Goal: Use online tool/utility: Utilize a website feature to perform a specific function

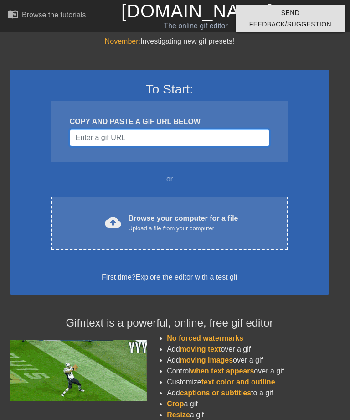
click at [228, 138] on input "Username" at bounding box center [170, 137] width 200 height 17
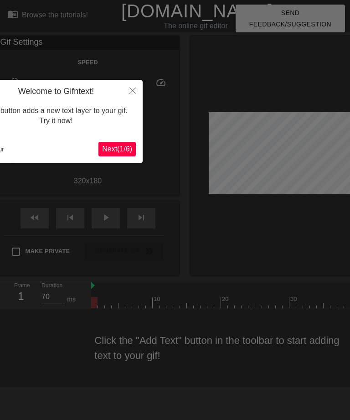
click at [125, 93] on button "Close" at bounding box center [133, 90] width 20 height 21
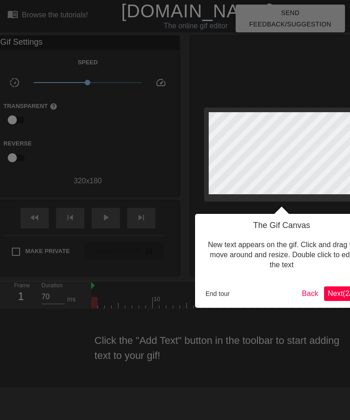
click at [220, 292] on button "End tour" at bounding box center [217, 294] width 31 height 14
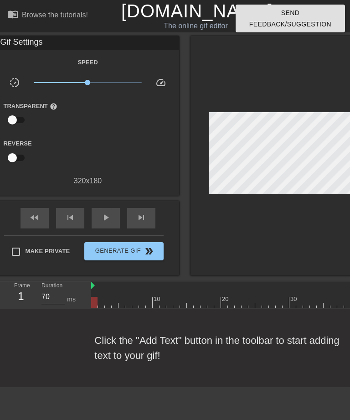
click at [258, 343] on div "Click the "Add Text" button in the toolbar to start adding text to your gif!" at bounding box center [175, 348] width 350 height 78
click at [97, 345] on div "Click the "Add Text" button in the toolbar to start adding text to your gif!" at bounding box center [175, 348] width 350 height 78
click at [102, 349] on div "Click the "Add Text" button in the toolbar to start adding text to your gif!" at bounding box center [175, 348] width 350 height 78
click at [285, 243] on div at bounding box center [282, 156] width 182 height 240
click at [283, 250] on div at bounding box center [282, 156] width 182 height 240
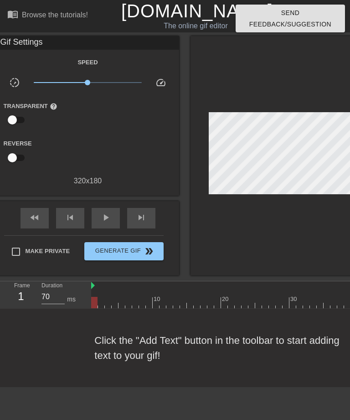
click at [292, 237] on div at bounding box center [282, 156] width 182 height 240
click at [101, 252] on span "Generate Gif double_arrow" at bounding box center [124, 251] width 72 height 11
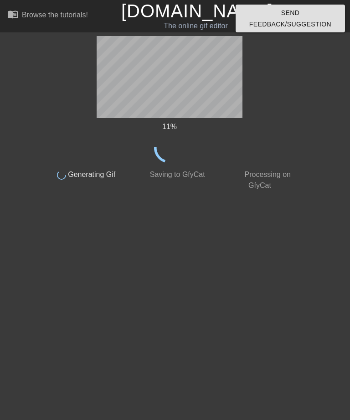
click at [298, 195] on html "menu_book Browse the tutorials! Gifntext.com The online gif editor Send Feedbac…" at bounding box center [175, 97] width 350 height 195
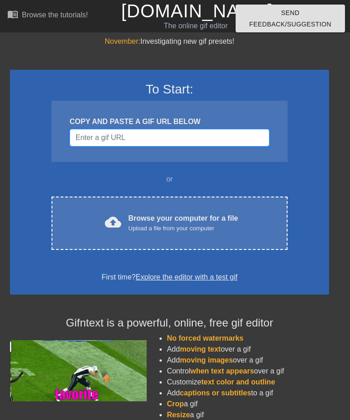
click at [245, 139] on input "Username" at bounding box center [170, 137] width 200 height 17
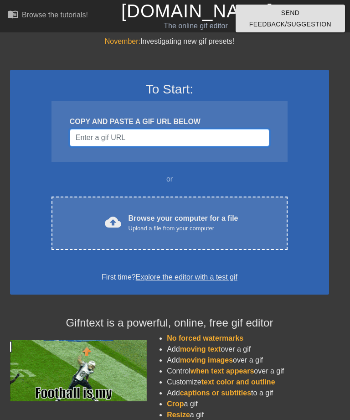
click at [86, 142] on input "Username" at bounding box center [170, 137] width 200 height 17
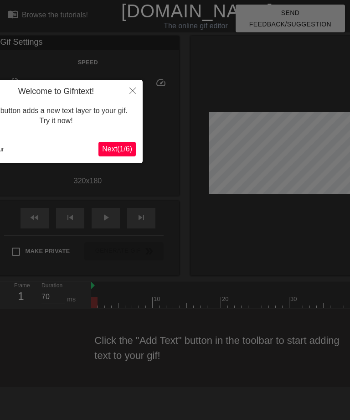
click at [111, 151] on span "Next ( 1 / 6 )" at bounding box center [117, 149] width 30 height 8
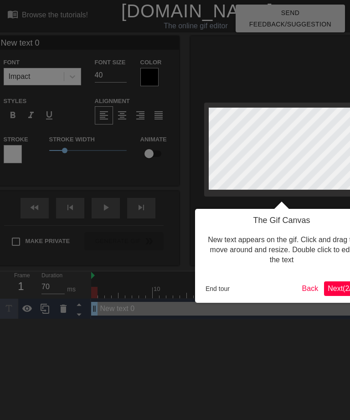
click at [221, 290] on button "End tour" at bounding box center [217, 289] width 31 height 14
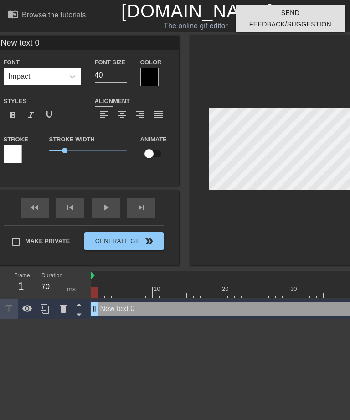
click at [29, 44] on input "New text 0" at bounding box center [88, 43] width 182 height 14
click at [59, 42] on input "New text 0" at bounding box center [88, 43] width 182 height 14
type input "N"
click at [25, 42] on input at bounding box center [88, 43] width 182 height 14
paste input "https://i.makeagif.com/media/10-20-2024/SpVE1Q.gif"
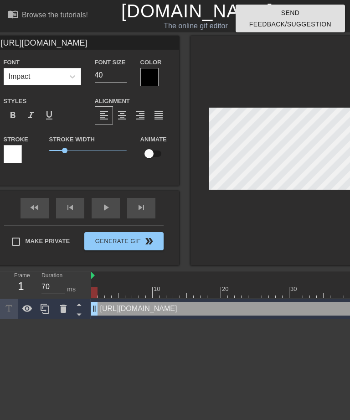
type input "https://"
type input "High as a kite everybody, goofballs!"
click at [112, 249] on button "Generate Gif double_arrow" at bounding box center [123, 241] width 79 height 18
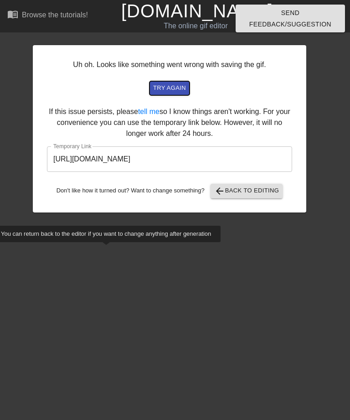
click at [177, 92] on span "try again" at bounding box center [169, 88] width 33 height 10
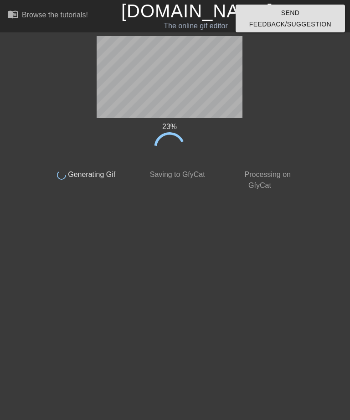
click at [97, 176] on span "Generating Gif" at bounding box center [91, 175] width 50 height 8
click at [267, 195] on html "menu_book Browse the tutorials! Gifntext.com The online gif editor Send Feedbac…" at bounding box center [175, 97] width 350 height 195
click at [84, 195] on html "menu_book Browse the tutorials! Gifntext.com The online gif editor Send Feedbac…" at bounding box center [175, 97] width 350 height 195
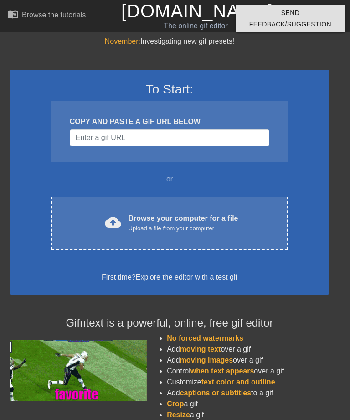
click at [192, 136] on input "Username" at bounding box center [170, 137] width 200 height 17
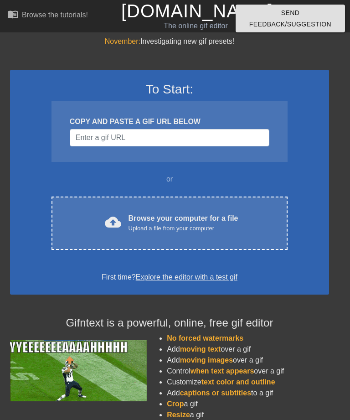
click at [92, 138] on input "Username" at bounding box center [170, 137] width 200 height 17
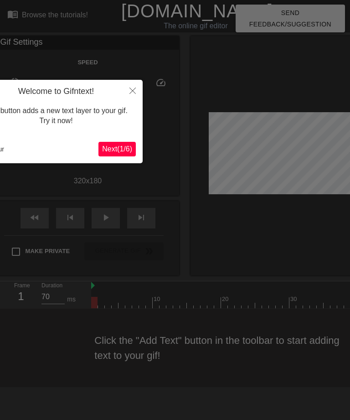
click at [131, 89] on icon "Close" at bounding box center [133, 91] width 6 height 6
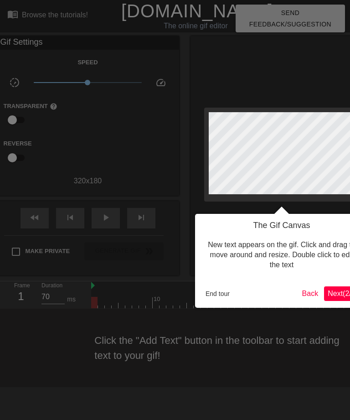
click at [63, 20] on div at bounding box center [175, 210] width 350 height 420
click at [59, 47] on div at bounding box center [175, 210] width 350 height 420
click at [219, 294] on button "End tour" at bounding box center [217, 294] width 31 height 14
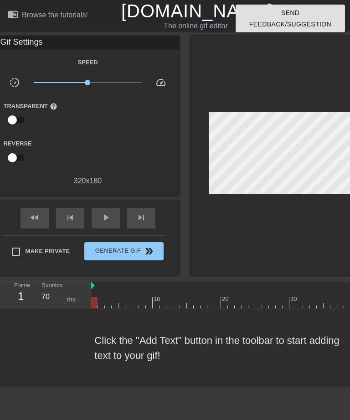
click at [70, 42] on div "Gif Settings" at bounding box center [88, 43] width 182 height 14
click at [70, 45] on div "Gif Settings" at bounding box center [88, 43] width 182 height 14
click at [47, 42] on div "Gif Settings" at bounding box center [88, 43] width 182 height 14
click at [45, 45] on div "Gif Settings" at bounding box center [88, 43] width 182 height 14
click at [41, 46] on div "Gif Settings" at bounding box center [88, 43] width 182 height 14
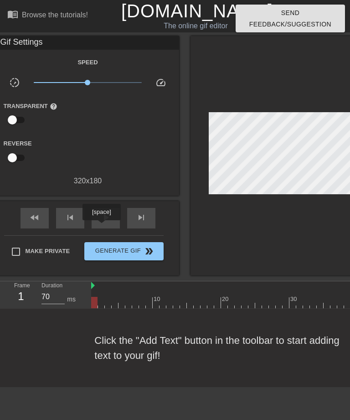
click at [103, 227] on div "play_arrow" at bounding box center [106, 218] width 28 height 21
click at [118, 42] on div "Gif Settings" at bounding box center [88, 43] width 182 height 14
click at [237, 346] on div "Click the "Add Text" button in the toolbar to start adding text to your gif!" at bounding box center [175, 348] width 350 height 78
click at [233, 349] on div "Click the "Add Text" button in the toolbar to start adding text to your gif!" at bounding box center [175, 348] width 350 height 78
click at [60, 44] on div "Gif Settings" at bounding box center [88, 43] width 182 height 14
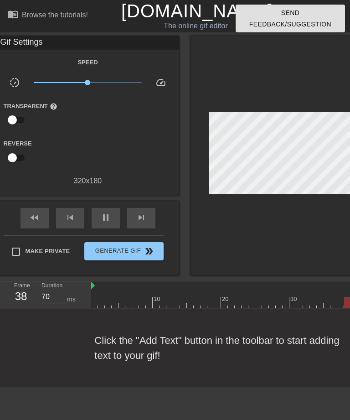
click at [62, 46] on div "Gif Settings" at bounding box center [88, 43] width 182 height 14
click at [142, 36] on div "Gif Settings" at bounding box center [88, 43] width 182 height 14
click at [216, 56] on div at bounding box center [282, 156] width 182 height 240
click at [20, 43] on div "Gif Settings" at bounding box center [88, 43] width 182 height 14
type input "70"
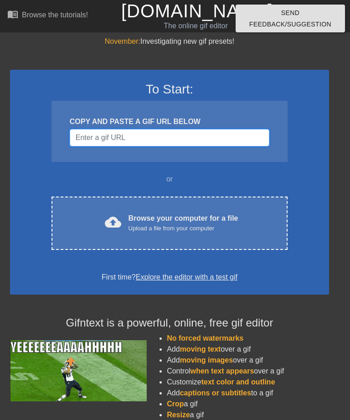
click at [84, 136] on input "Username" at bounding box center [170, 137] width 200 height 17
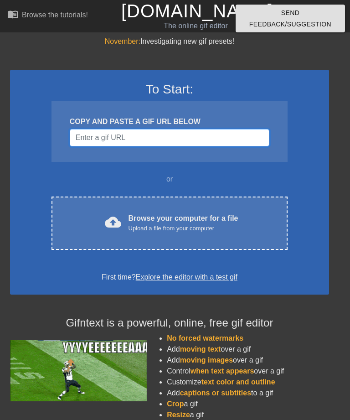
click at [83, 139] on input "Username" at bounding box center [170, 137] width 200 height 17
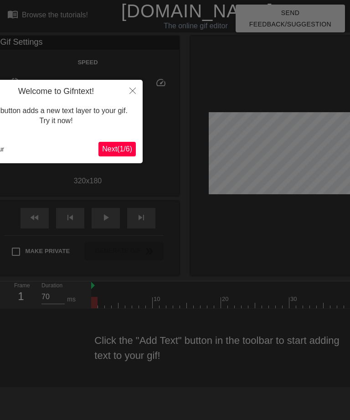
click at [112, 149] on span "Next ( 1 / 6 )" at bounding box center [117, 149] width 30 height 8
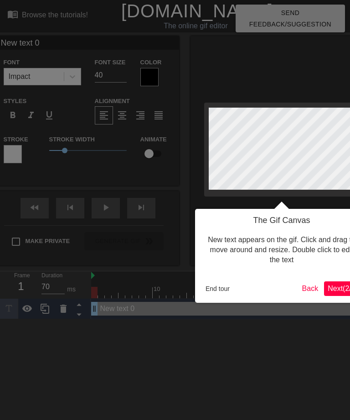
click at [331, 286] on span "Next ( 2 / 6 )" at bounding box center [343, 289] width 30 height 8
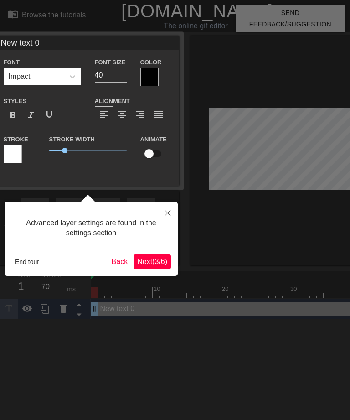
click at [144, 261] on span "Next ( 3 / 6 )" at bounding box center [152, 262] width 30 height 8
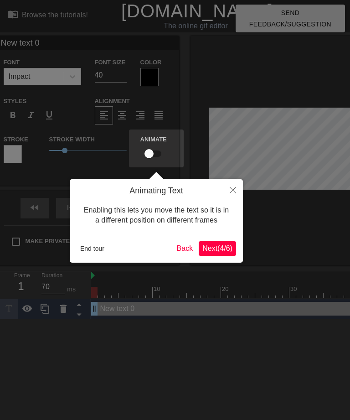
click at [219, 247] on span "Next ( 4 / 6 )" at bounding box center [218, 249] width 30 height 8
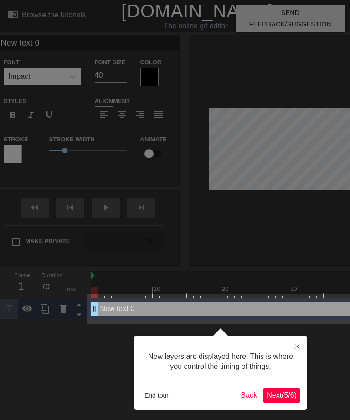
click at [164, 392] on button "End tour" at bounding box center [156, 396] width 31 height 14
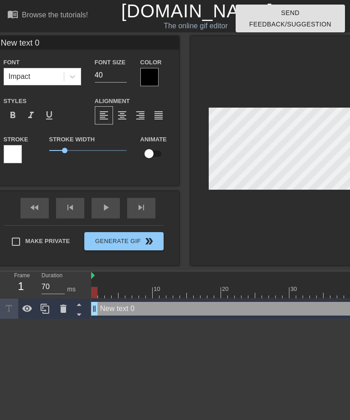
click at [27, 46] on input "New text 0" at bounding box center [88, 43] width 182 height 14
click at [146, 48] on input "New text 0" at bounding box center [88, 43] width 182 height 14
type input "N"
click at [150, 78] on div at bounding box center [150, 77] width 18 height 18
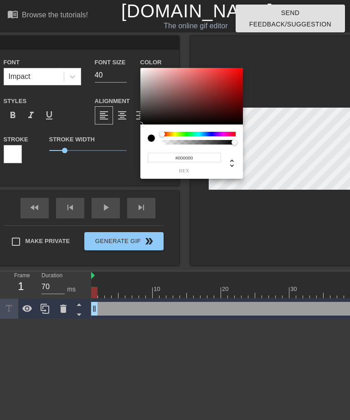
click at [159, 148] on div "#000000 hex" at bounding box center [192, 159] width 88 height 29
type input "0"
click at [170, 146] on div "0 r 0 g 0 b 0.11 a" at bounding box center [192, 159] width 88 height 29
click at [171, 142] on div at bounding box center [199, 142] width 71 height 5
click at [169, 143] on div at bounding box center [166, 142] width 5 height 5
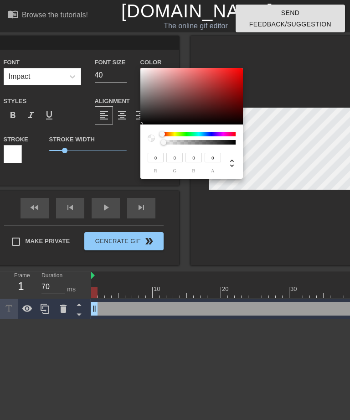
click at [168, 142] on div at bounding box center [166, 142] width 5 height 5
type input "0.07"
click at [170, 148] on div "0 r 0 g 0 b 0.07 a" at bounding box center [192, 159] width 88 height 29
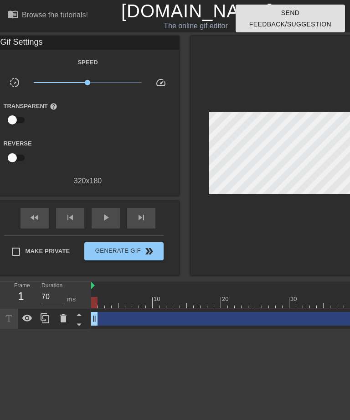
click at [106, 48] on div "Gif Settings" at bounding box center [88, 43] width 182 height 14
click at [139, 221] on span "skip_next" at bounding box center [141, 217] width 11 height 11
click at [34, 219] on span "fast_rewind" at bounding box center [34, 217] width 11 height 11
click at [96, 221] on div "play_arrow" at bounding box center [106, 218] width 28 height 21
click at [35, 219] on span "fast_rewind" at bounding box center [34, 217] width 11 height 11
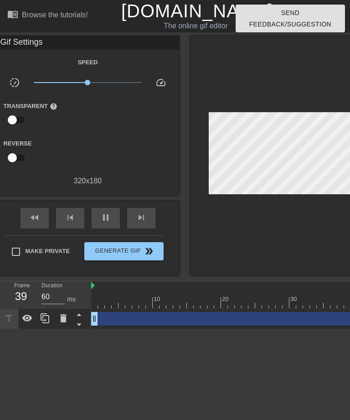
type input "70"
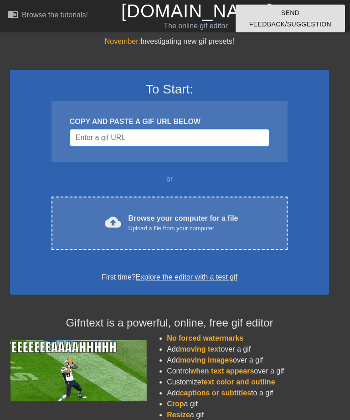
click at [84, 134] on input "Username" at bounding box center [170, 137] width 200 height 17
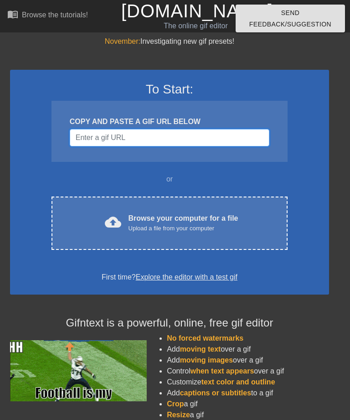
click at [82, 133] on input "Username" at bounding box center [170, 137] width 200 height 17
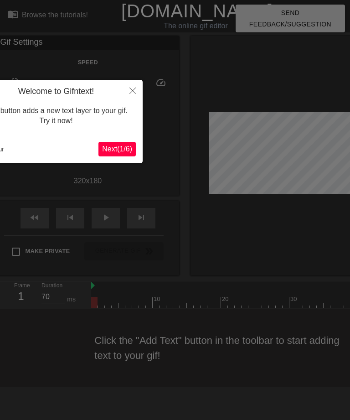
click at [108, 147] on span "Next ( 1 / 6 )" at bounding box center [117, 149] width 30 height 8
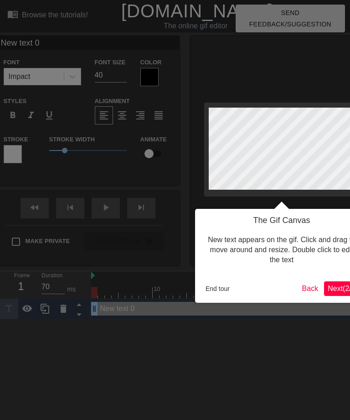
click at [21, 42] on div at bounding box center [175, 210] width 350 height 420
click at [218, 292] on button "End tour" at bounding box center [217, 289] width 31 height 14
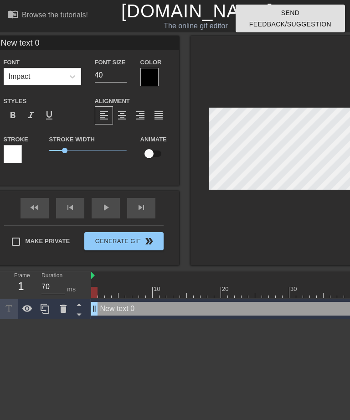
click at [45, 41] on input "New text 0" at bounding box center [88, 43] width 182 height 14
type input "N"
click at [54, 47] on input "High as a kite everybody, goofballs!" at bounding box center [88, 43] width 182 height 14
type input "High as a kite everybody, goofballs!"
click at [149, 48] on input "High as a kite everybody, goofballs!" at bounding box center [88, 43] width 182 height 14
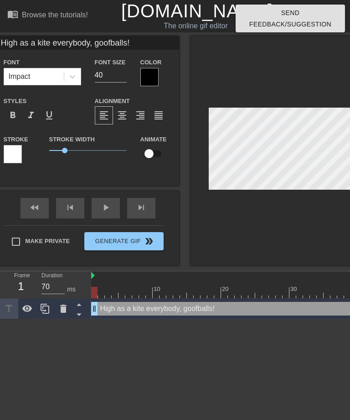
click at [109, 73] on input "40" at bounding box center [111, 75] width 32 height 15
type input "4"
type input "20"
click at [101, 242] on button "Generate Gif double_arrow" at bounding box center [123, 241] width 79 height 18
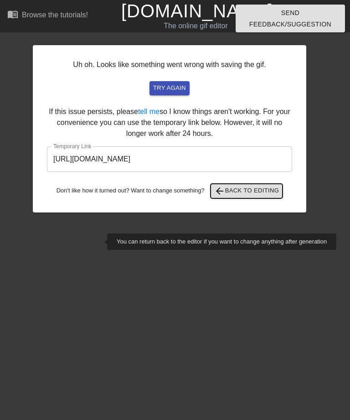
click at [271, 186] on span "arrow_back Back to Editing" at bounding box center [246, 191] width 65 height 11
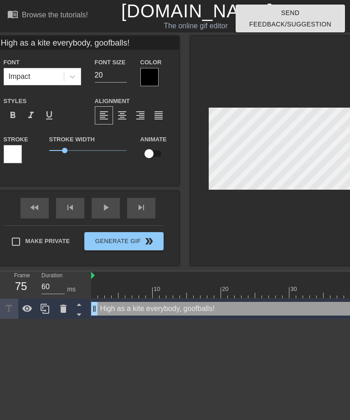
click at [142, 76] on div at bounding box center [150, 77] width 18 height 18
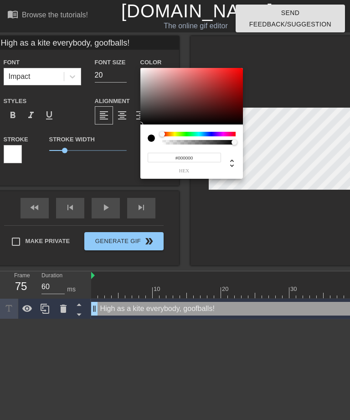
click at [235, 167] on icon at bounding box center [232, 163] width 11 height 11
type input "0"
click at [238, 148] on div "0 r 0 g 0 b 1 a" at bounding box center [192, 152] width 103 height 54
type input "0"
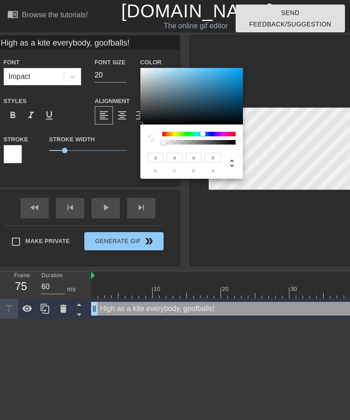
click at [188, 133] on div at bounding box center [198, 134] width 73 height 5
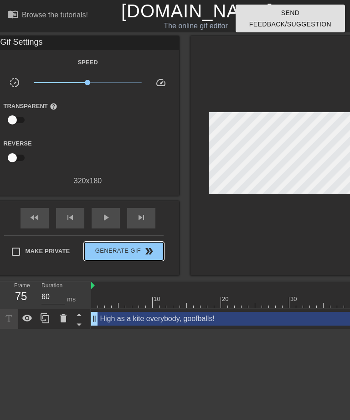
click at [101, 253] on span "Generate Gif double_arrow" at bounding box center [124, 251] width 72 height 11
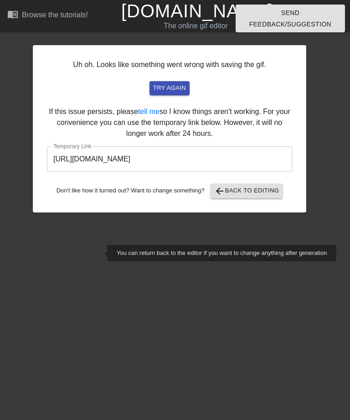
click at [91, 166] on input "[URL][DOMAIN_NAME]" at bounding box center [169, 159] width 245 height 26
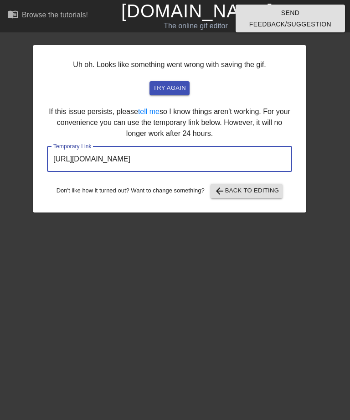
click at [90, 164] on input "[URL][DOMAIN_NAME]" at bounding box center [169, 159] width 245 height 26
click at [86, 157] on input "[URL][DOMAIN_NAME]" at bounding box center [169, 159] width 245 height 26
click at [87, 168] on input "[URL][DOMAIN_NAME]" at bounding box center [169, 159] width 245 height 26
click at [248, 189] on span "arrow_back Back to Editing" at bounding box center [246, 191] width 65 height 11
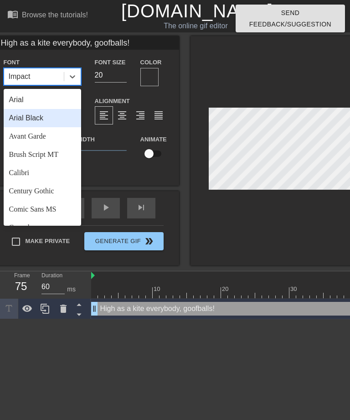
click at [20, 120] on div "Arial Black" at bounding box center [43, 118] width 78 height 18
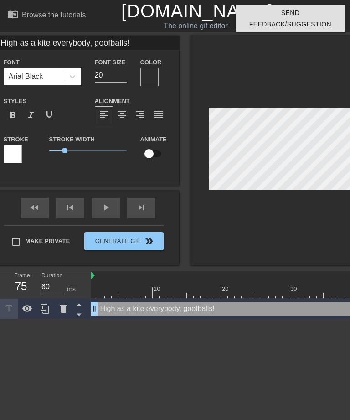
click at [98, 79] on input "20" at bounding box center [111, 75] width 32 height 15
click at [109, 80] on input "20" at bounding box center [111, 75] width 32 height 15
type input "2"
type input "15"
click at [278, 235] on div at bounding box center [282, 150] width 182 height 229
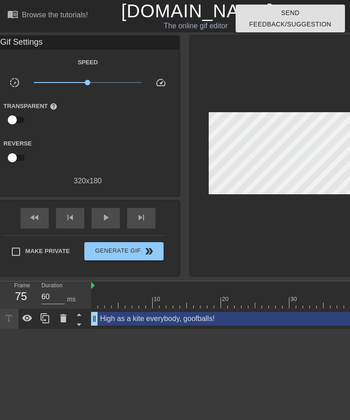
click at [94, 252] on span "Generate Gif double_arrow" at bounding box center [124, 251] width 72 height 11
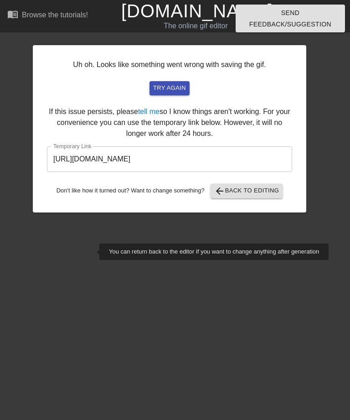
click at [86, 159] on input "[URL][DOMAIN_NAME]" at bounding box center [169, 159] width 245 height 26
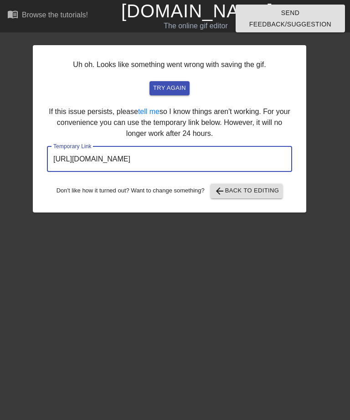
click at [81, 163] on input "[URL][DOMAIN_NAME]" at bounding box center [169, 159] width 245 height 26
click at [81, 165] on input "[URL][DOMAIN_NAME]" at bounding box center [169, 159] width 245 height 26
